Goal: Task Accomplishment & Management: Manage account settings

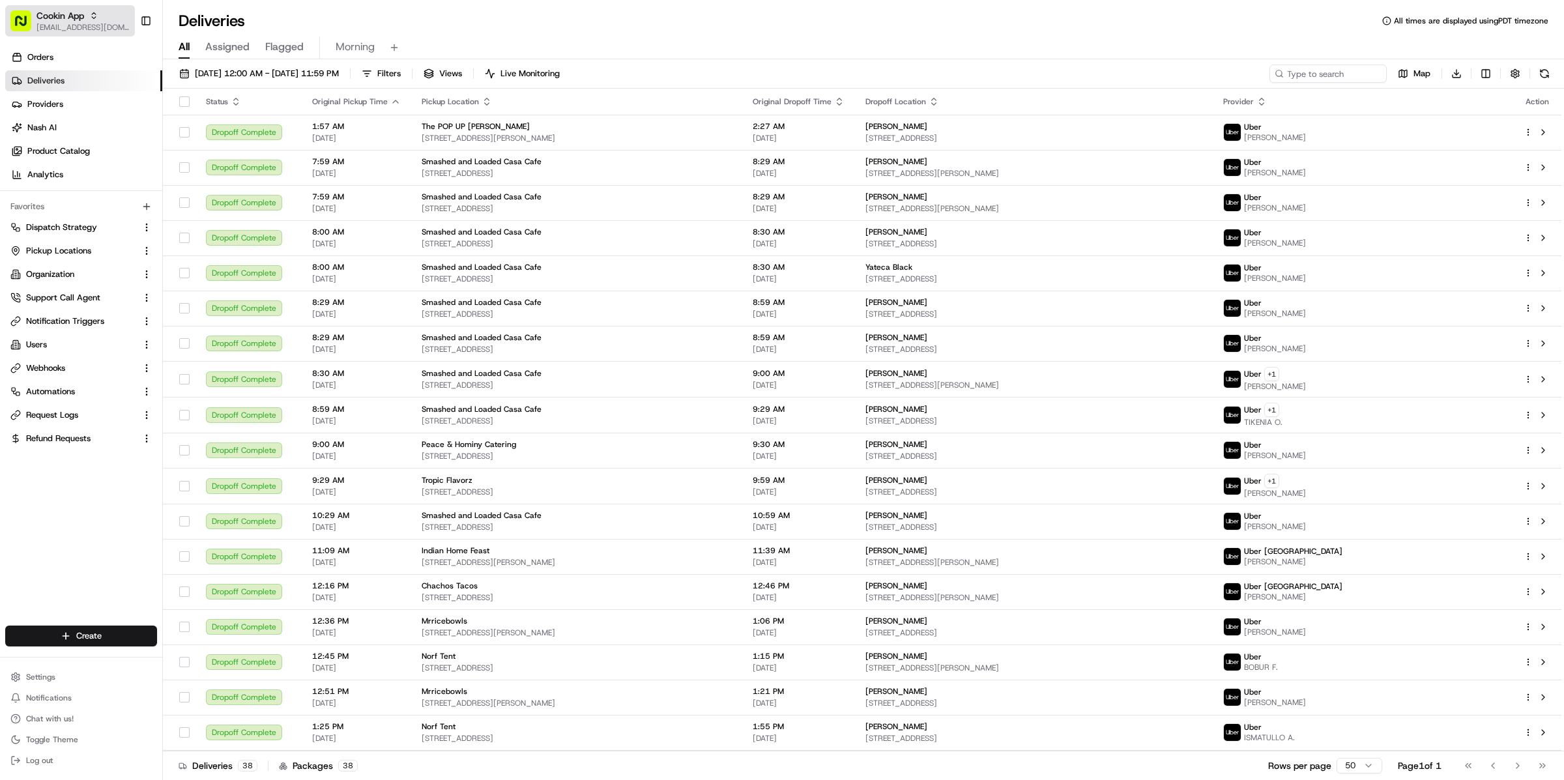
click at [59, 32] on button "Cookin App [EMAIL_ADDRESS][DOMAIN_NAME]" at bounding box center [70, 20] width 130 height 31
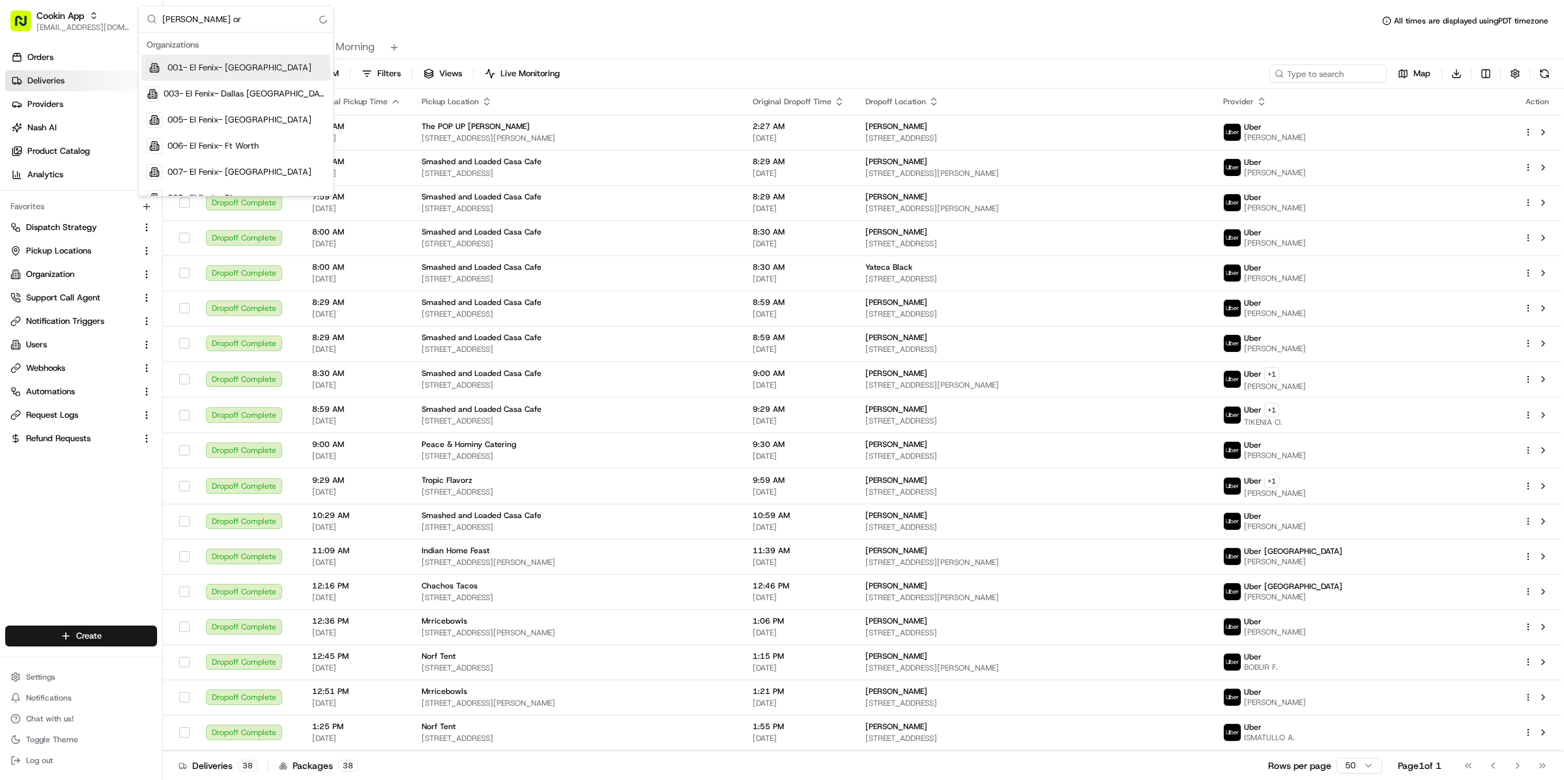
type input "[PERSON_NAME] org"
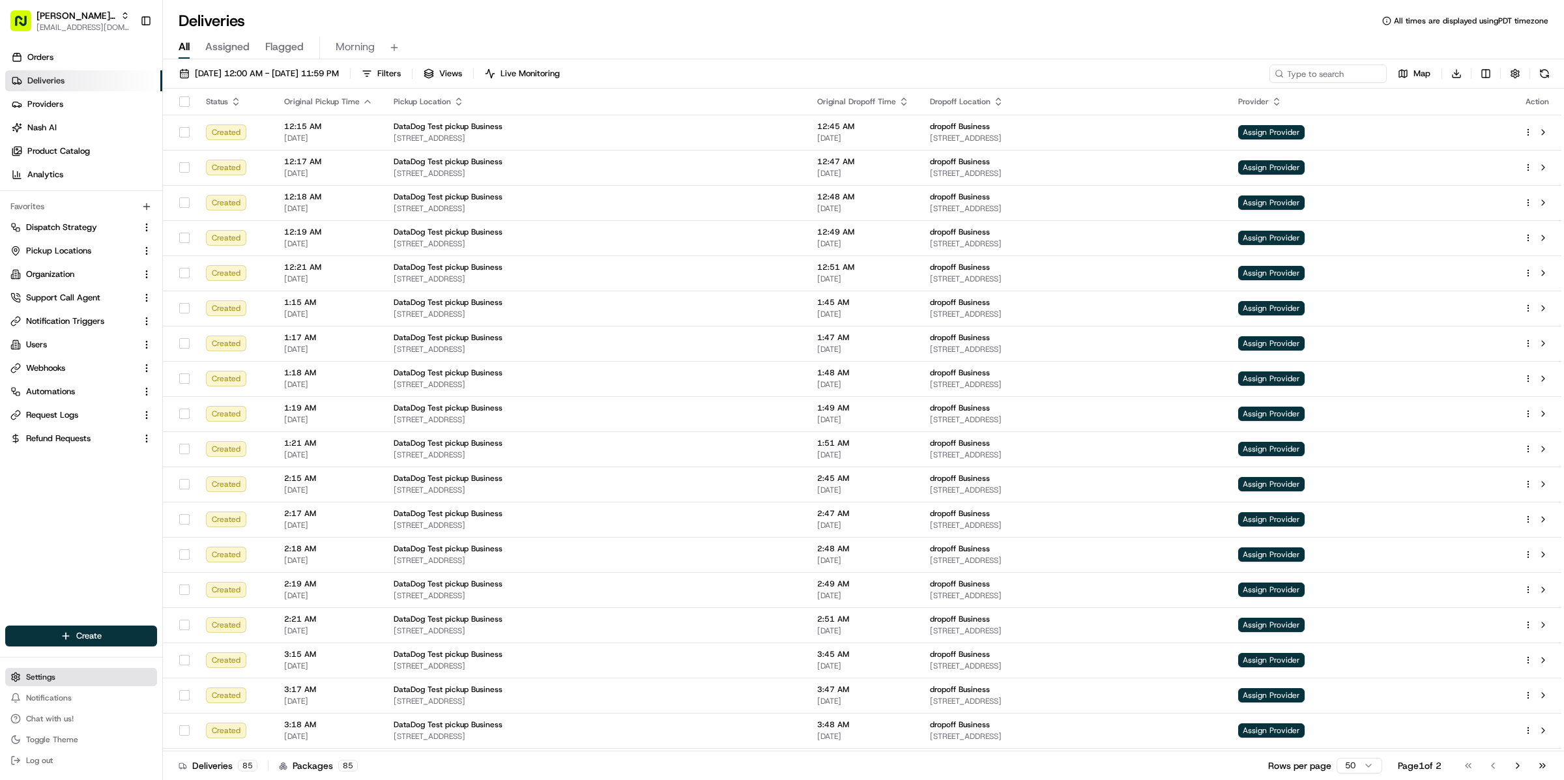
click at [68, 677] on button "Settings" at bounding box center [81, 677] width 152 height 18
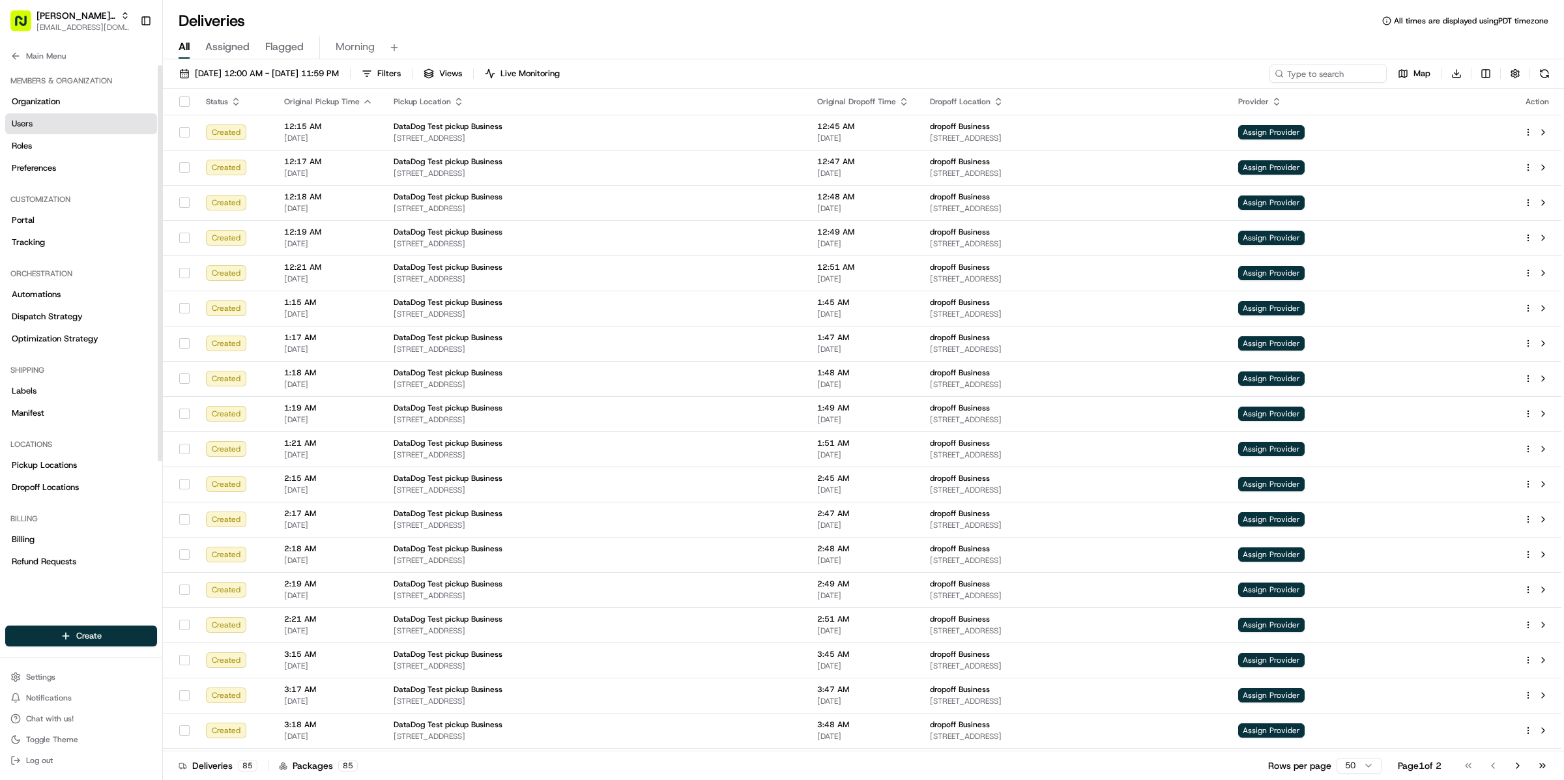
click at [51, 125] on link "Users" at bounding box center [81, 123] width 152 height 21
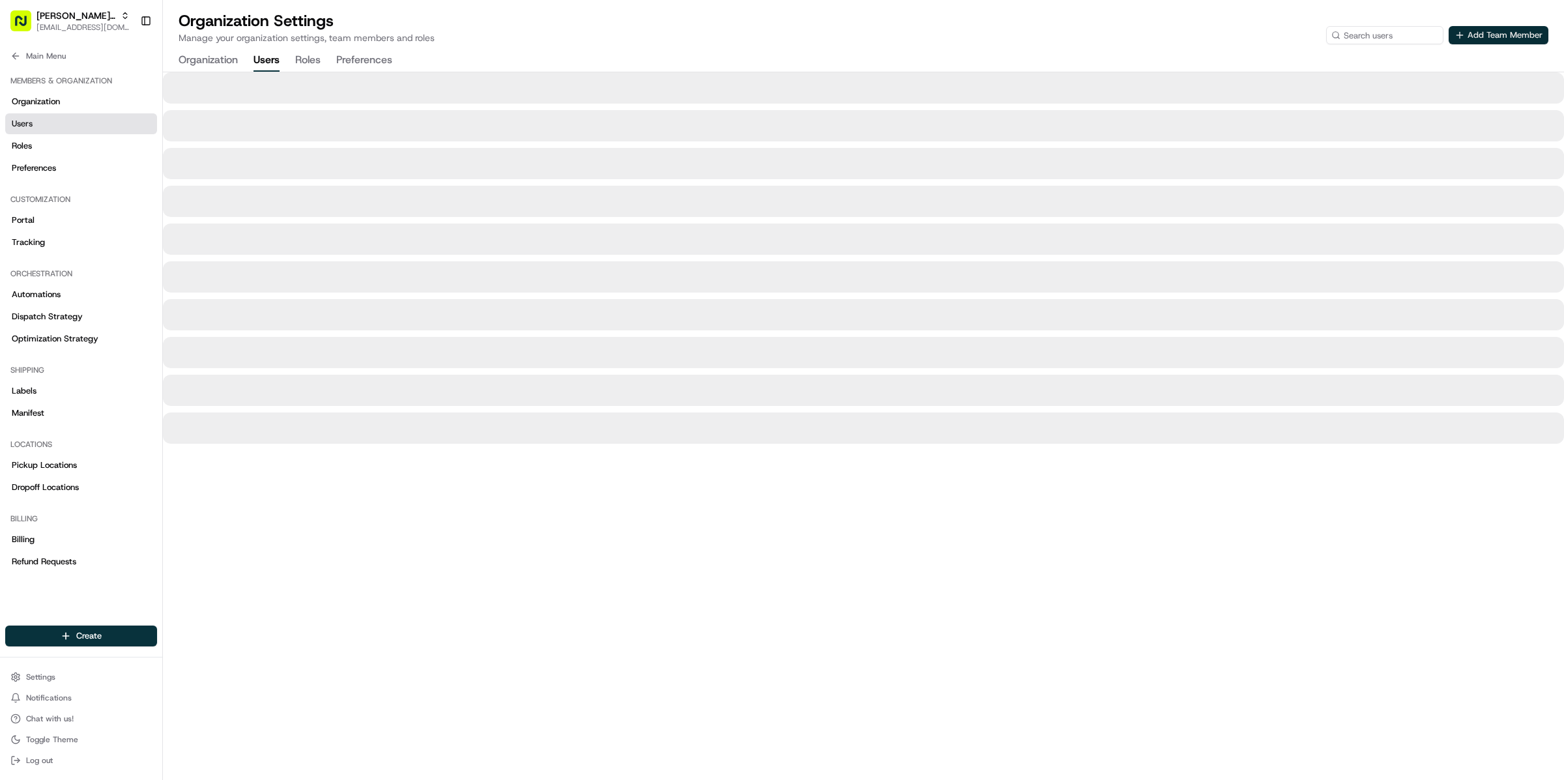
click at [1497, 33] on button "Add Team Member" at bounding box center [1499, 35] width 100 height 18
click at [1513, 37] on button "Add Team Member" at bounding box center [1499, 35] width 100 height 18
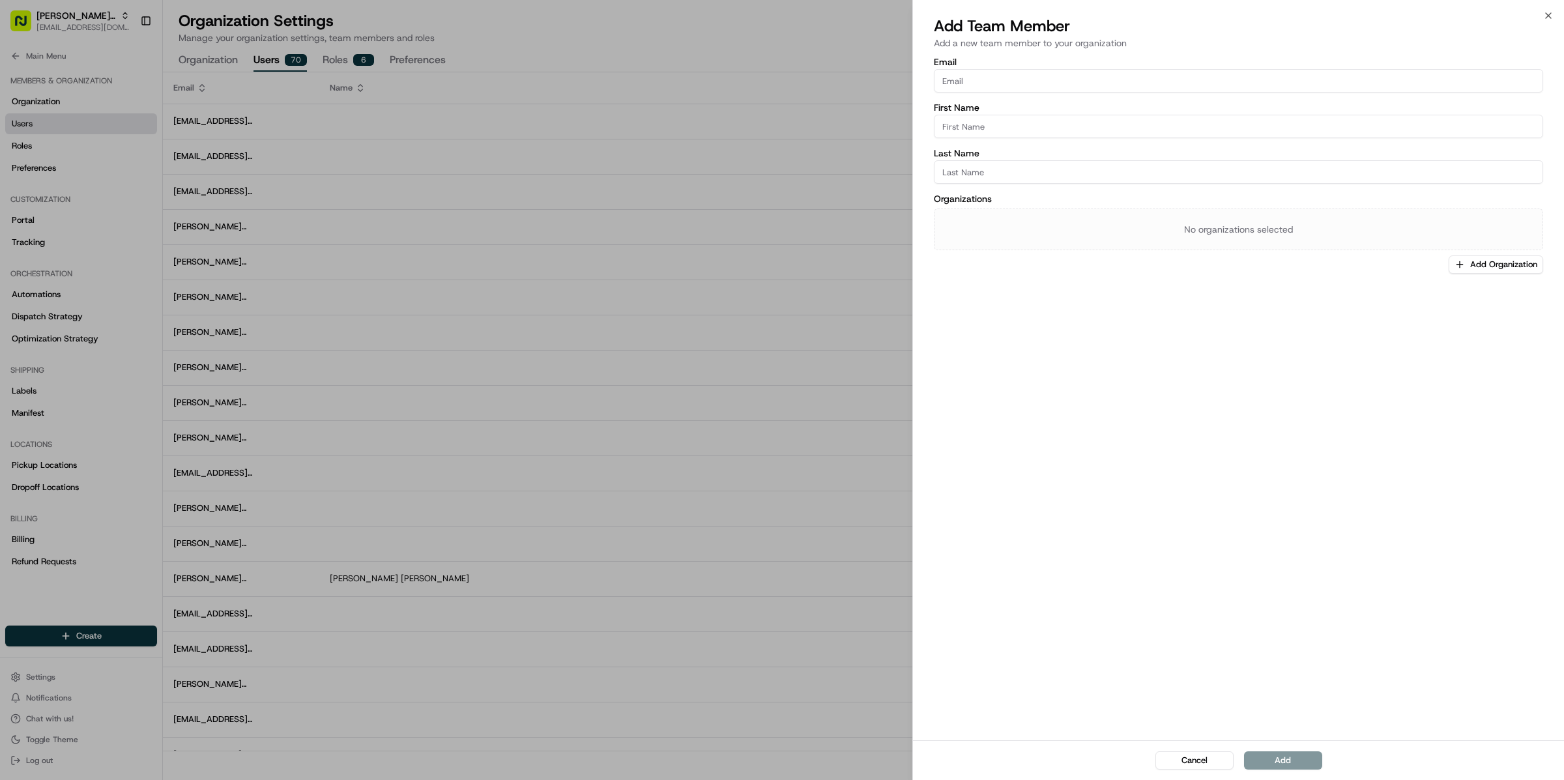
click at [1214, 85] on input "Email" at bounding box center [1238, 80] width 609 height 23
type input "[EMAIL_ADDRESS][DOMAIN_NAME]"
type input "Zeid"
type input "Hreish"
drag, startPoint x: 1302, startPoint y: 759, endPoint x: 1375, endPoint y: 485, distance: 283.5
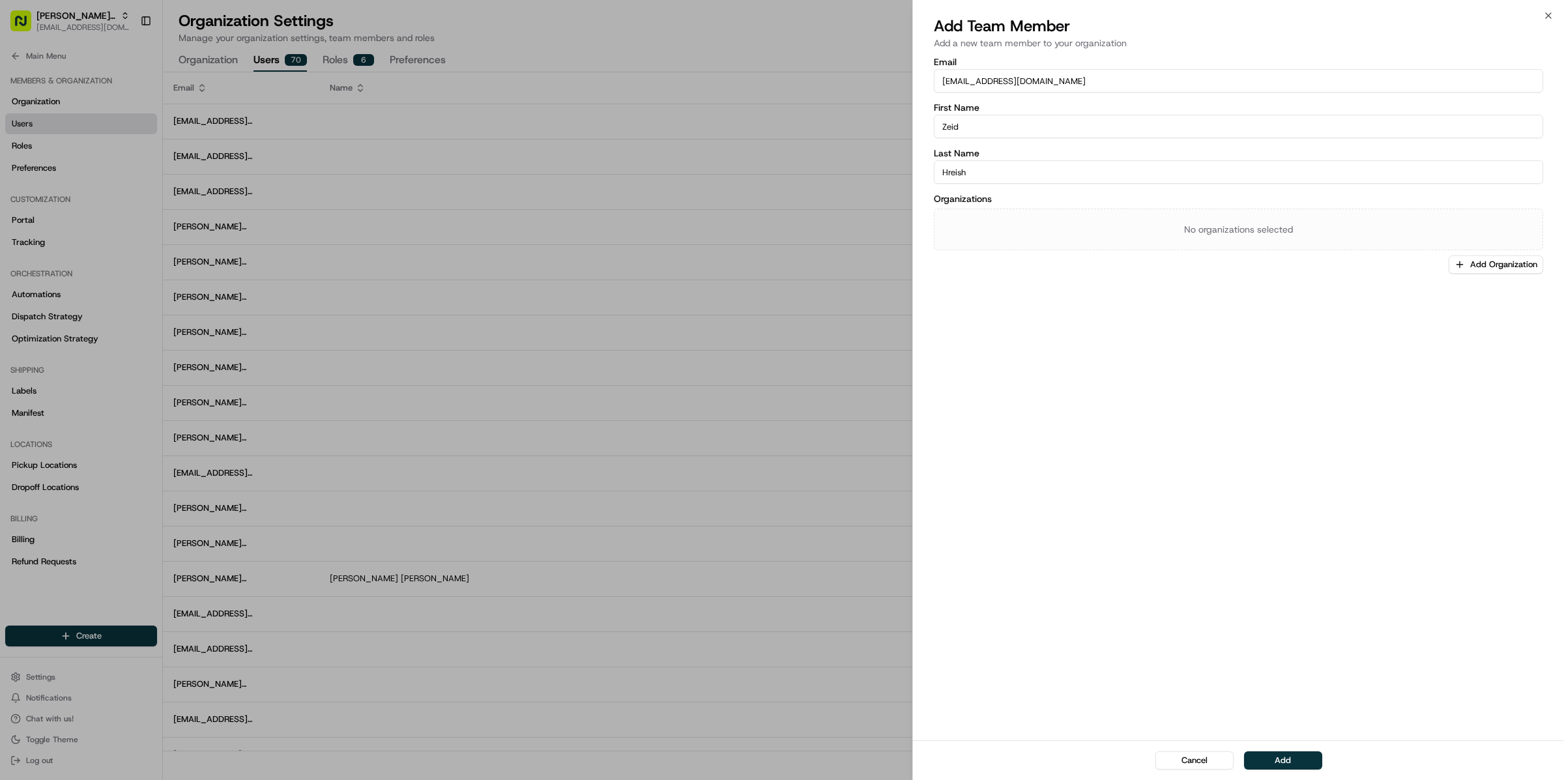
click at [1375, 485] on div "Add Team Member Add a new team member to your organization Email [PERSON_NAME][…" at bounding box center [1238, 398] width 651 height 765
click at [1492, 264] on button "Add Organization" at bounding box center [1496, 265] width 95 height 18
click at [1441, 329] on span "[PERSON_NAME] Org" at bounding box center [1478, 333] width 160 height 12
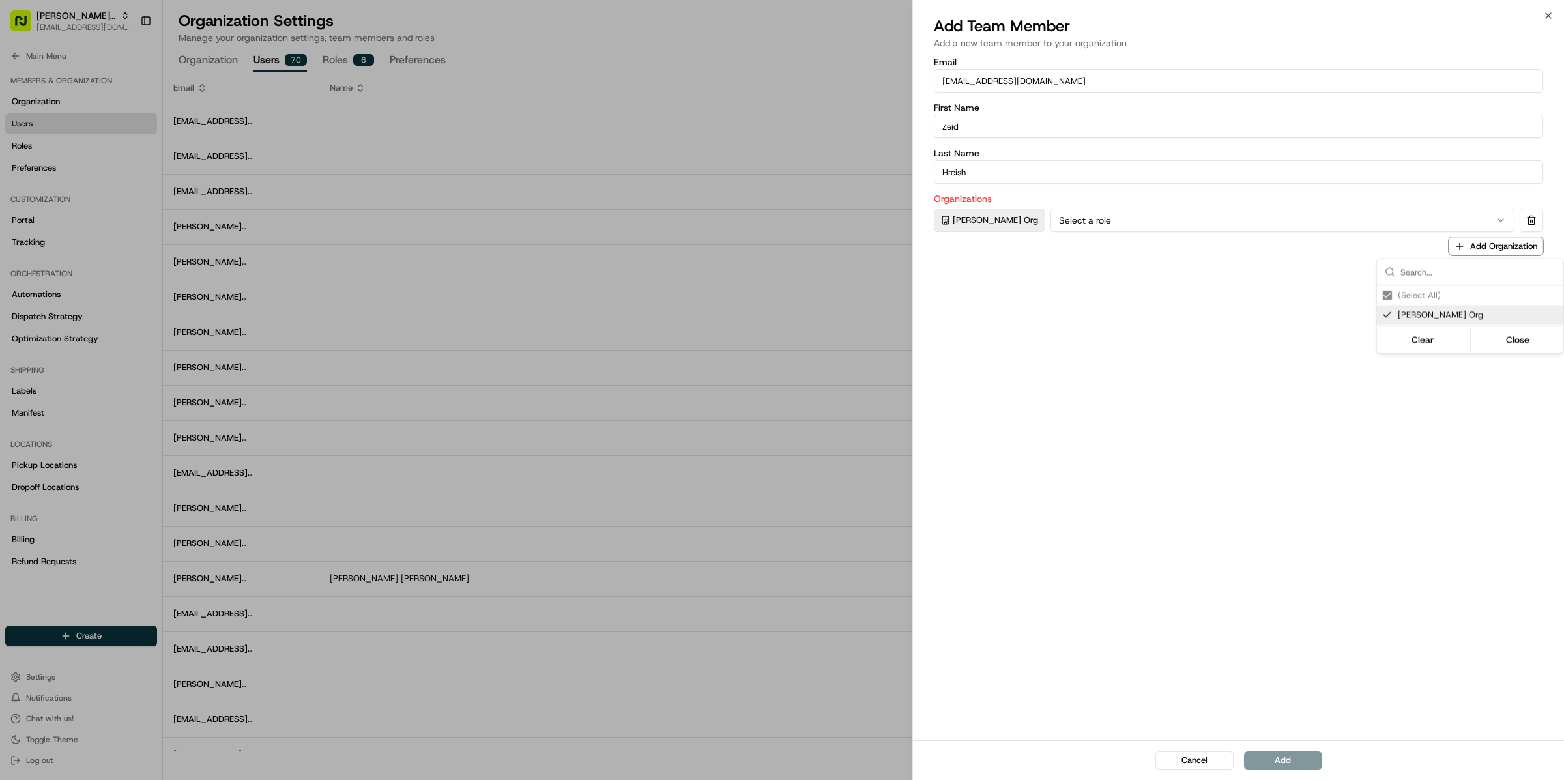
click at [1317, 536] on div at bounding box center [782, 390] width 1564 height 780
click at [1141, 213] on button "Select a role" at bounding box center [1283, 220] width 464 height 23
click at [1274, 754] on button "Add" at bounding box center [1283, 761] width 78 height 18
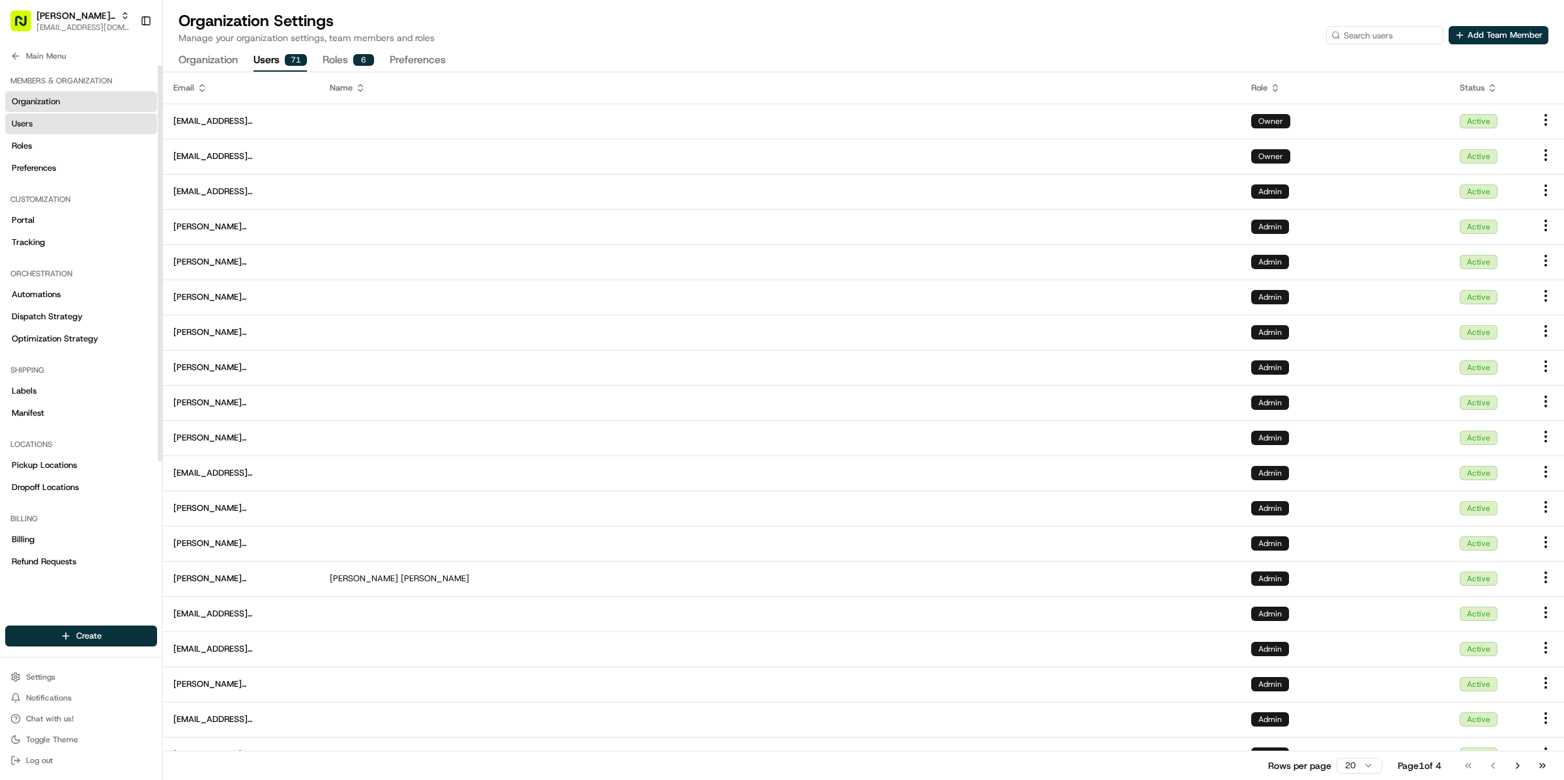
click at [65, 102] on link "Organization" at bounding box center [81, 101] width 152 height 21
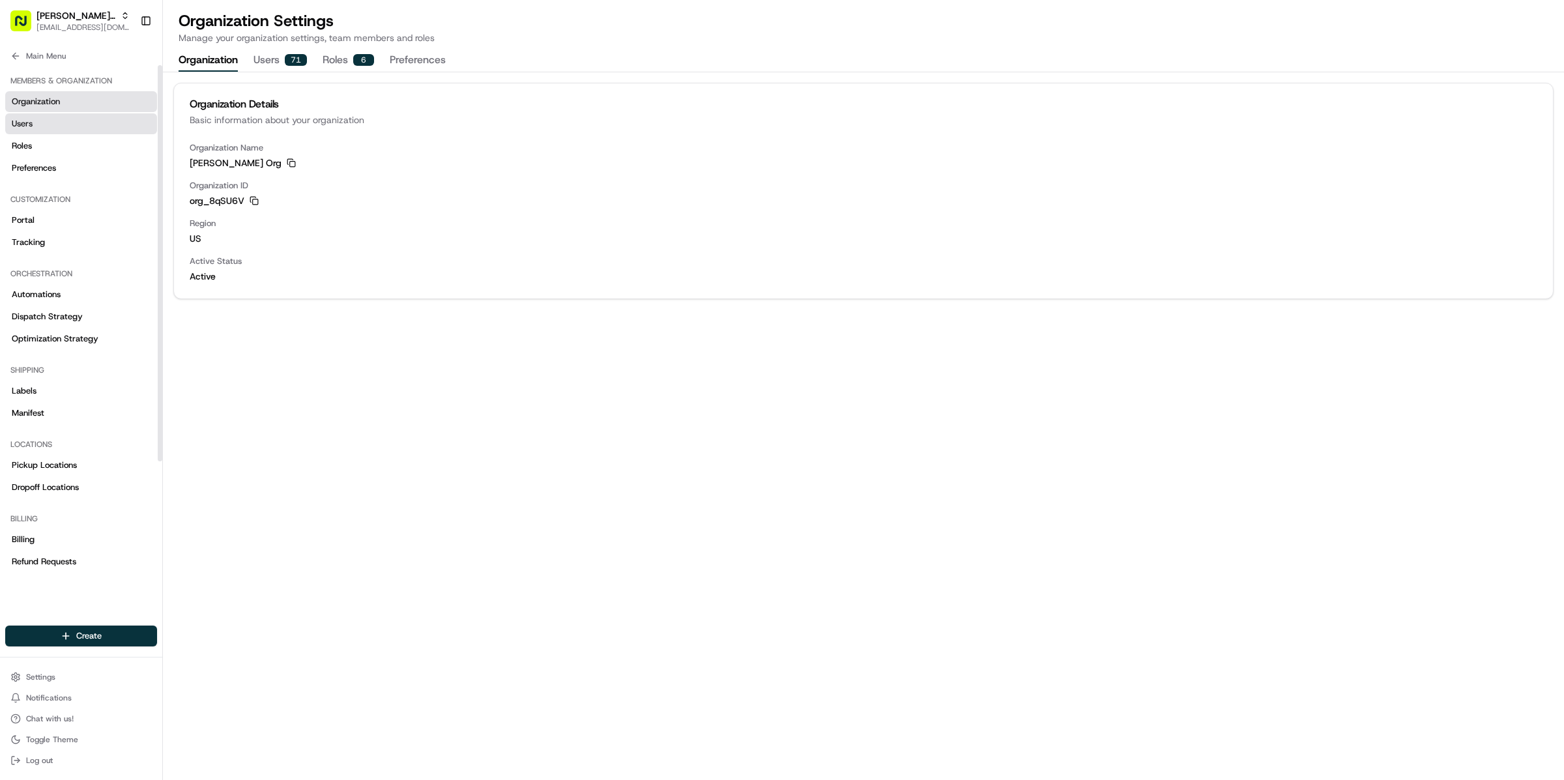
click at [67, 121] on link "Users" at bounding box center [81, 123] width 152 height 21
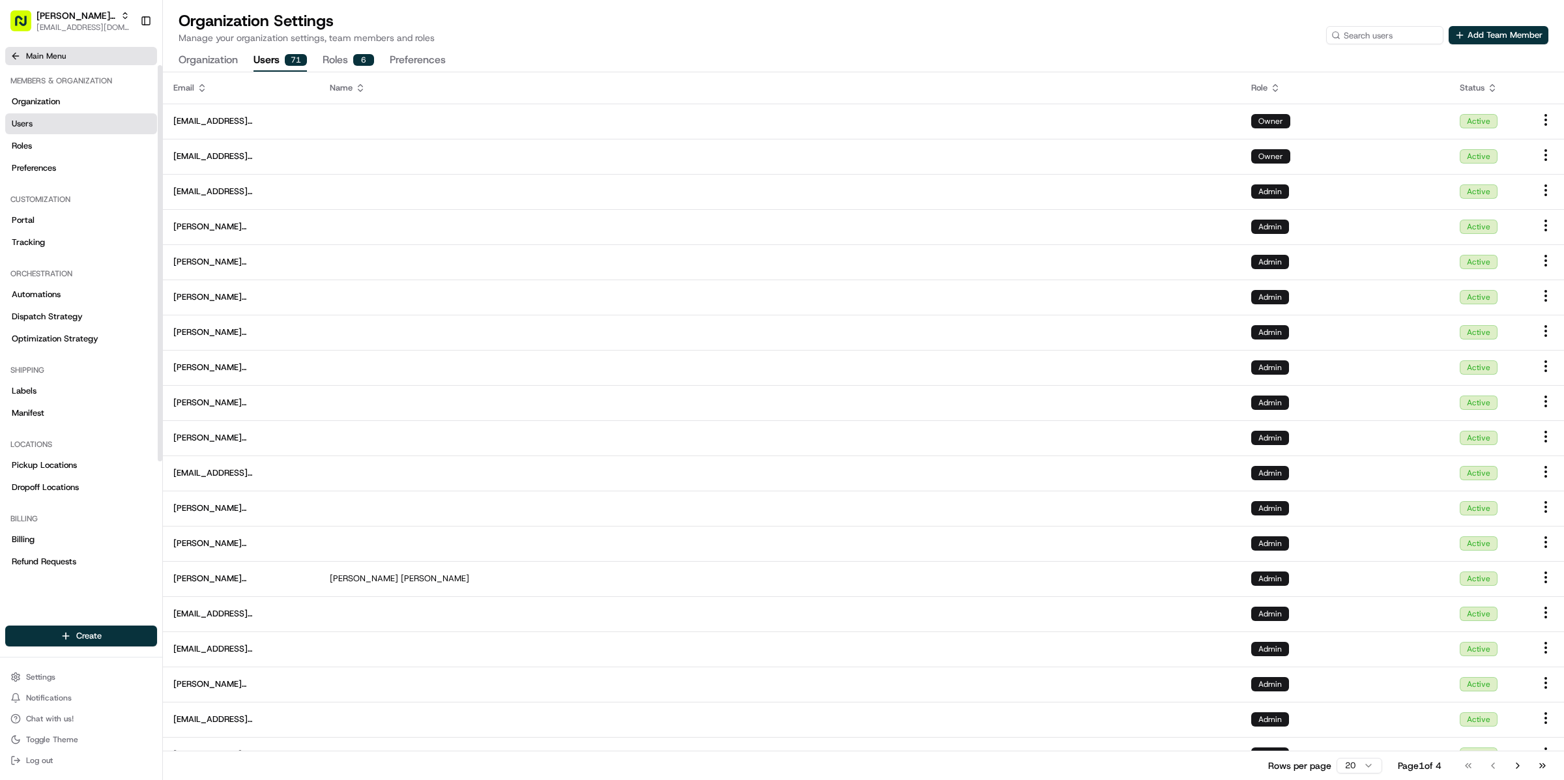
click at [27, 50] on button "Main Menu" at bounding box center [81, 56] width 152 height 18
